Goal: Information Seeking & Learning: Learn about a topic

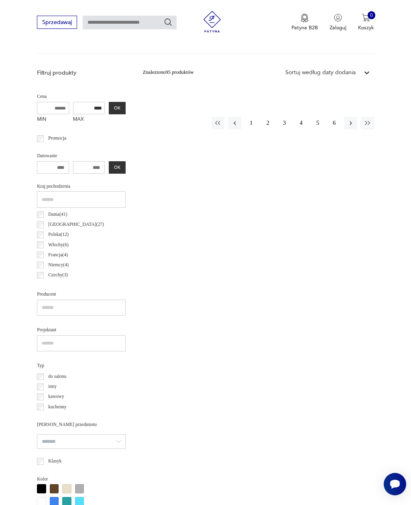
scroll to position [243, 0]
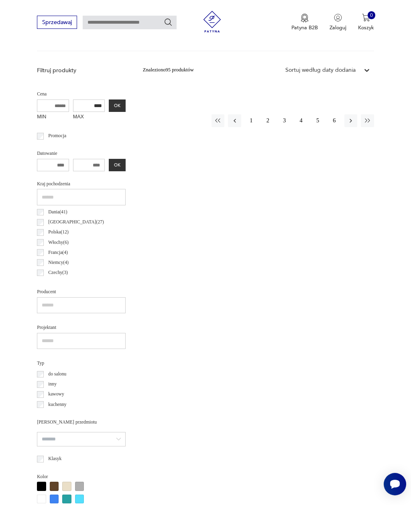
click at [255, 121] on button "1" at bounding box center [251, 120] width 13 height 13
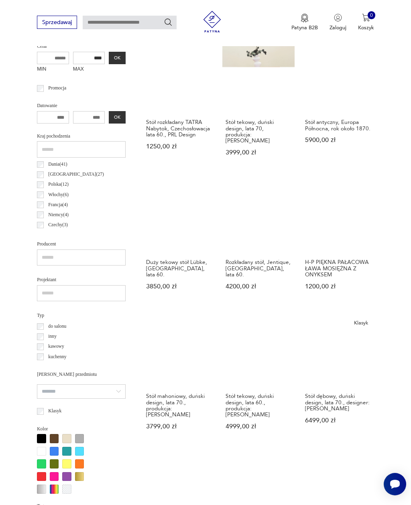
scroll to position [309, 0]
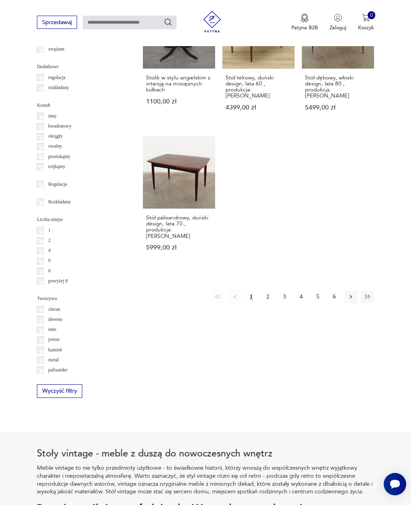
click at [273, 303] on button "2" at bounding box center [267, 296] width 13 height 13
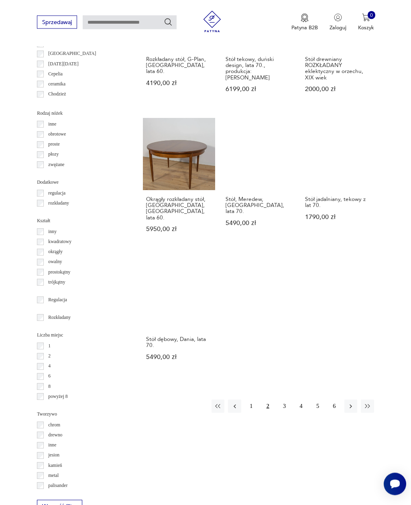
scroll to position [775, 0]
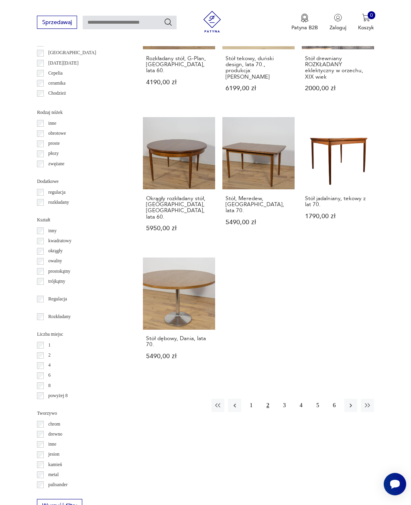
click at [287, 406] on button "3" at bounding box center [284, 404] width 13 height 13
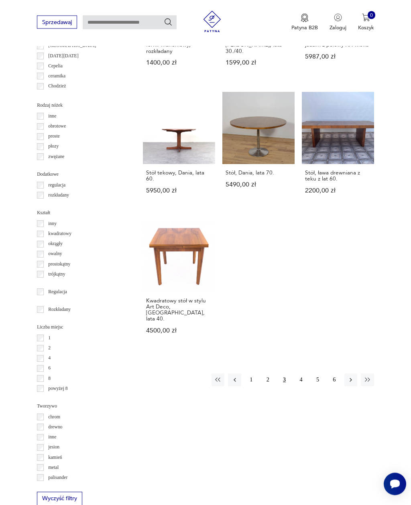
scroll to position [890, 0]
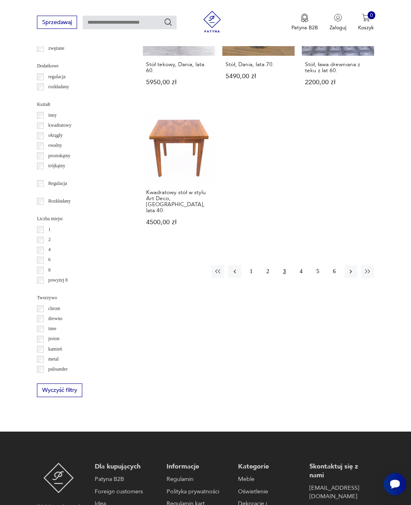
click at [184, 155] on link "Kwadratowy stół w stylu Art Deco, [GEOGRAPHIC_DATA], lata 40. 4500,00 zł" at bounding box center [179, 175] width 72 height 128
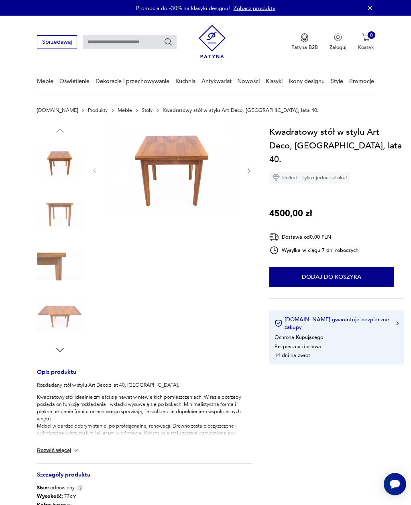
click at [66, 204] on img at bounding box center [60, 214] width 46 height 46
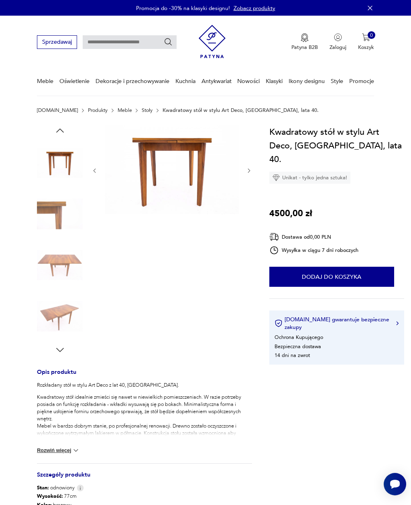
click at [49, 247] on img at bounding box center [60, 265] width 46 height 46
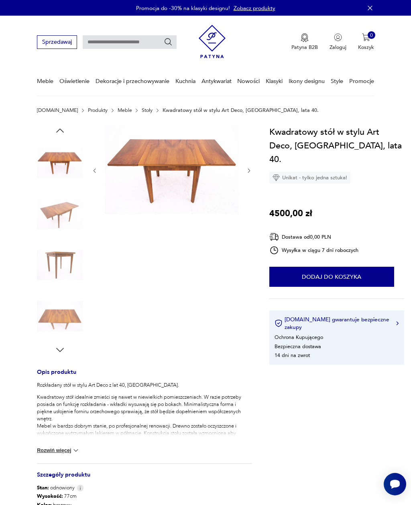
click at [65, 265] on img at bounding box center [60, 265] width 46 height 46
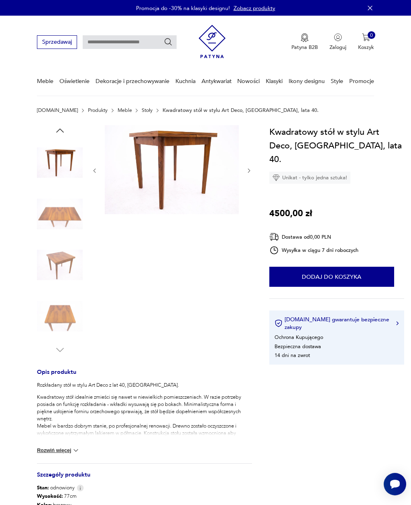
click at [63, 300] on img at bounding box center [60, 316] width 46 height 46
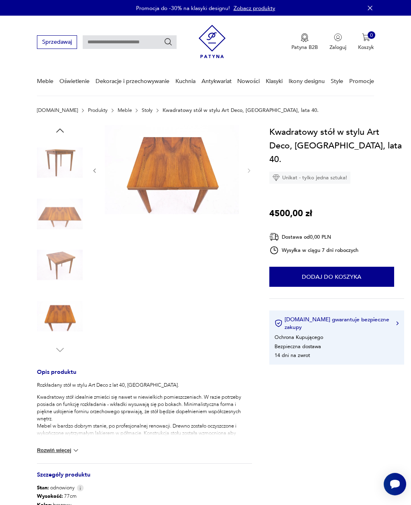
click at [64, 314] on img at bounding box center [60, 316] width 46 height 46
click at [68, 155] on img at bounding box center [60, 163] width 46 height 46
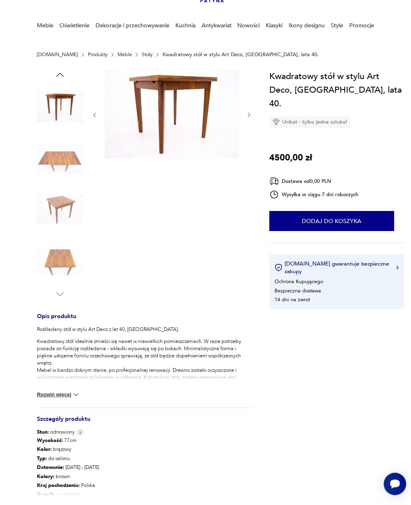
click at [66, 258] on img at bounding box center [60, 261] width 46 height 46
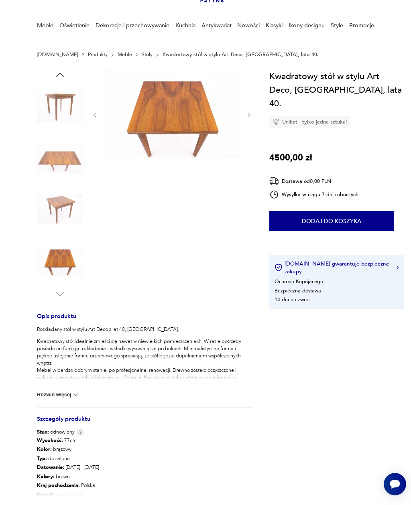
click at [63, 205] on img at bounding box center [60, 209] width 46 height 46
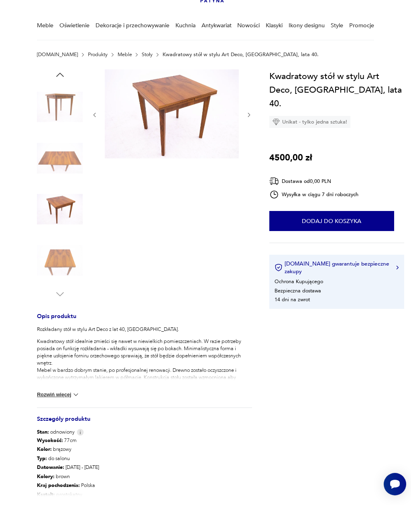
click at [60, 160] on img at bounding box center [60, 158] width 46 height 46
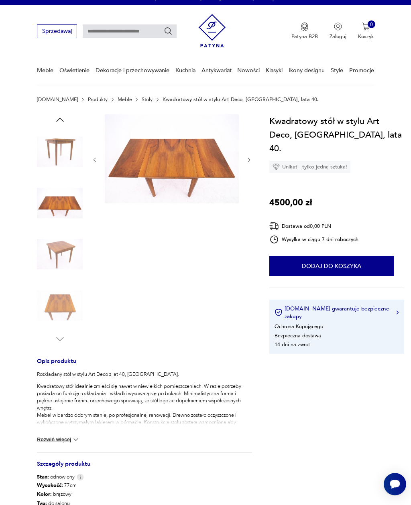
scroll to position [13, 0]
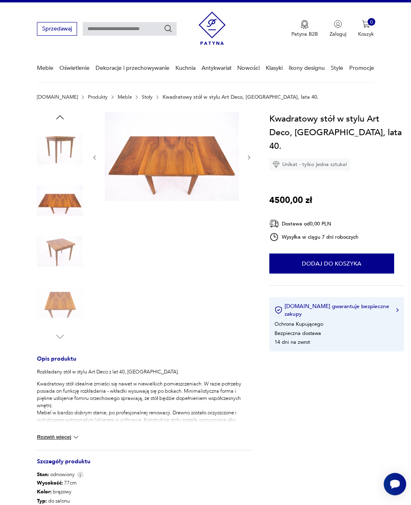
click at [71, 145] on img at bounding box center [60, 150] width 46 height 46
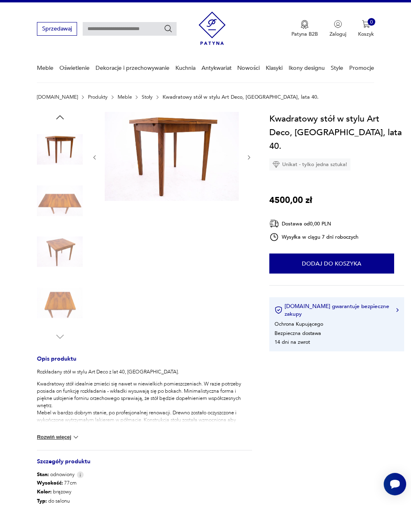
click at [71, 203] on img at bounding box center [60, 201] width 46 height 46
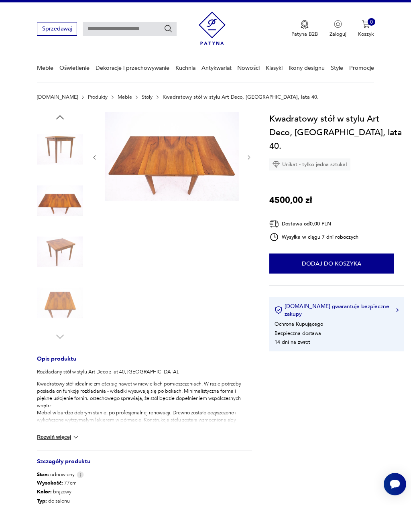
click at [69, 243] on img at bounding box center [60, 252] width 46 height 46
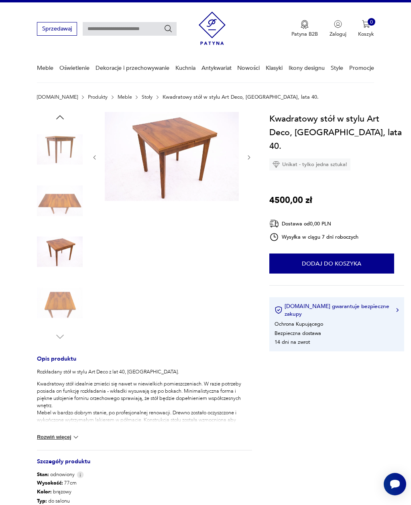
click at [62, 282] on img at bounding box center [60, 303] width 46 height 46
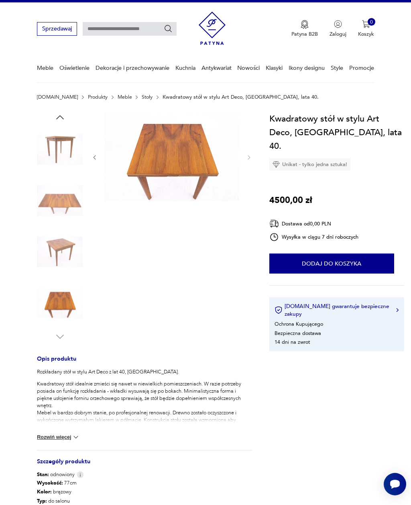
click at [70, 245] on img at bounding box center [60, 252] width 46 height 46
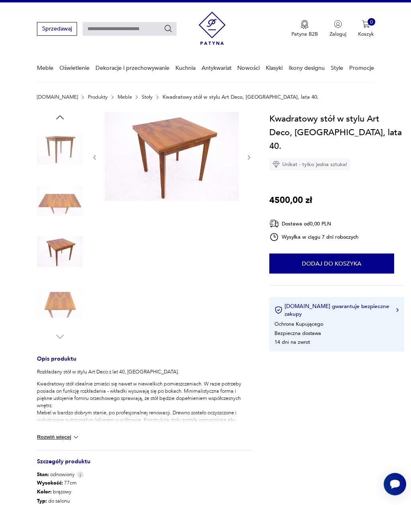
click at [72, 201] on img at bounding box center [60, 201] width 46 height 46
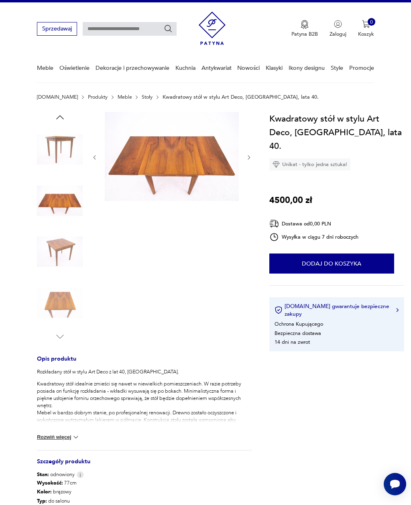
click at [69, 142] on img at bounding box center [60, 150] width 46 height 46
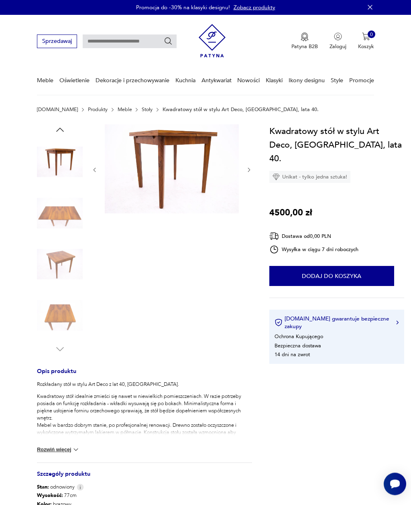
scroll to position [0, 0]
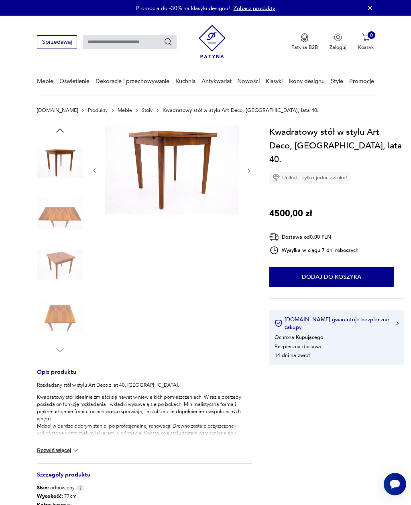
click at [316, 48] on p "Patyna B2B" at bounding box center [304, 47] width 26 height 7
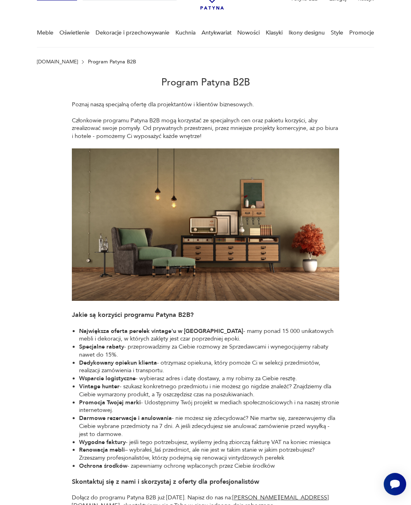
scroll to position [49, 0]
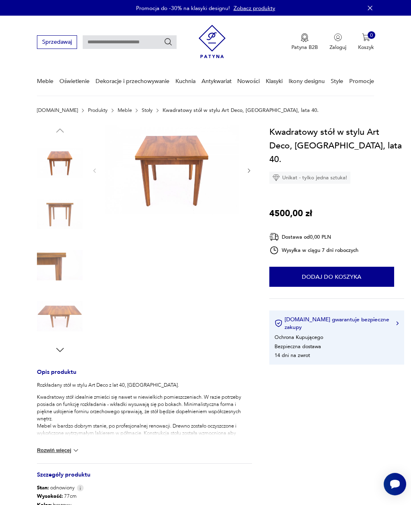
click at [282, 172] on div "Unikat - tylko jedna sztuka!" at bounding box center [309, 178] width 81 height 12
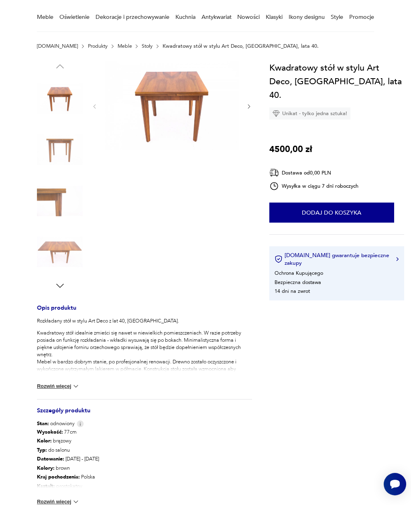
scroll to position [65, 0]
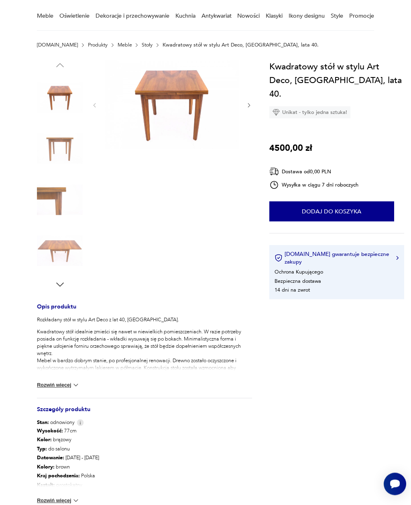
click at [64, 243] on img at bounding box center [60, 251] width 46 height 46
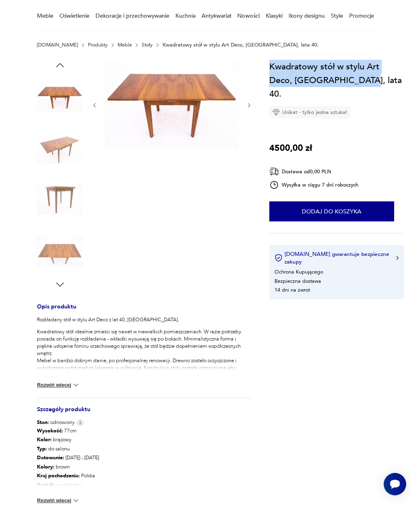
copy h1 "Kwadratowy stół w stylu Art Deco, [GEOGRAPHIC_DATA], lata 40."
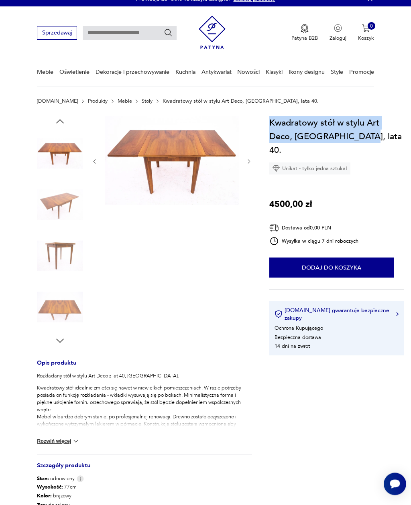
scroll to position [0, 0]
